Goal: Use online tool/utility: Use online tool/utility

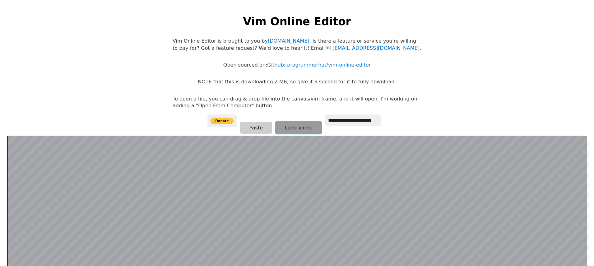
click at [292, 127] on button "Load vimrc" at bounding box center [298, 128] width 46 height 12
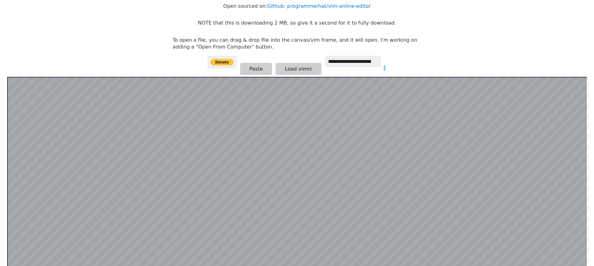
scroll to position [183, 0]
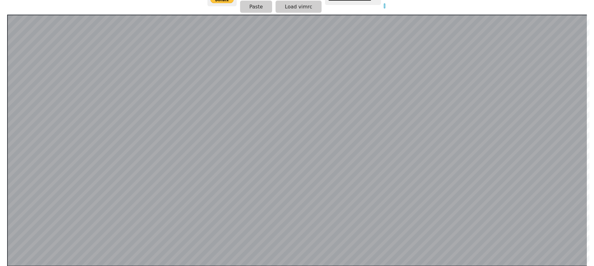
scroll to position [0, 0]
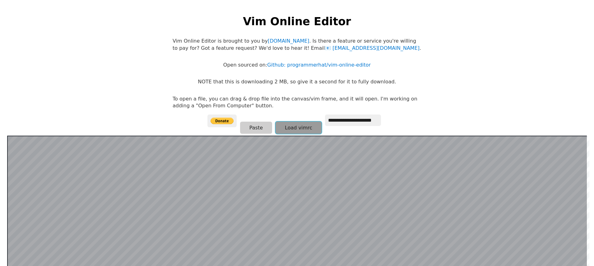
click at [280, 127] on button "Load vimrc" at bounding box center [298, 128] width 46 height 12
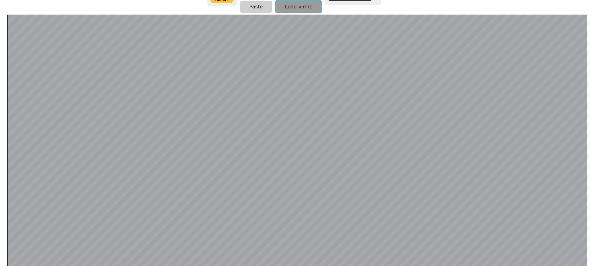
click at [292, 6] on button "Load vimrc" at bounding box center [298, 7] width 46 height 12
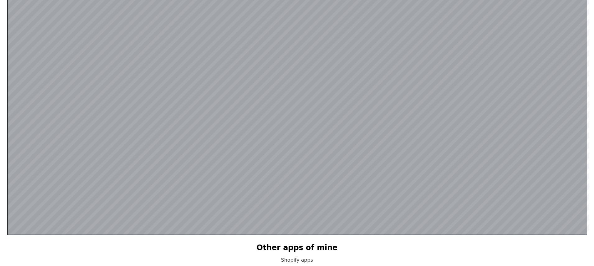
scroll to position [121, 0]
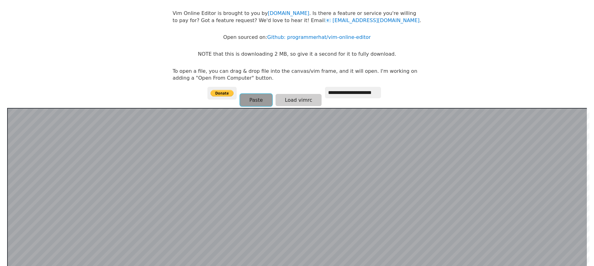
click at [254, 100] on button "Paste" at bounding box center [256, 100] width 32 height 12
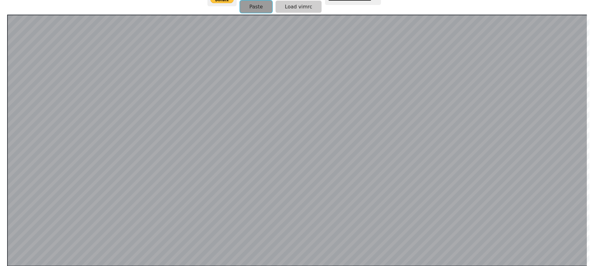
click at [256, 3] on button "Paste" at bounding box center [256, 7] width 32 height 12
click at [250, 7] on button "Paste" at bounding box center [256, 6] width 32 height 12
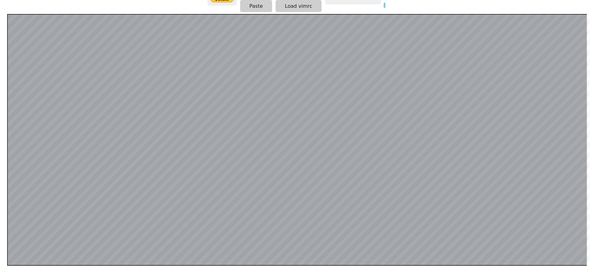
scroll to position [121, 0]
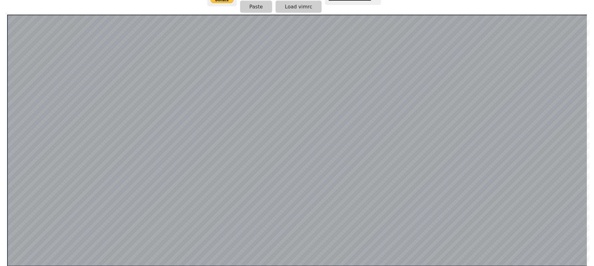
click at [0, 138] on html "**********" at bounding box center [297, 18] width 594 height 278
